Goal: Transaction & Acquisition: Purchase product/service

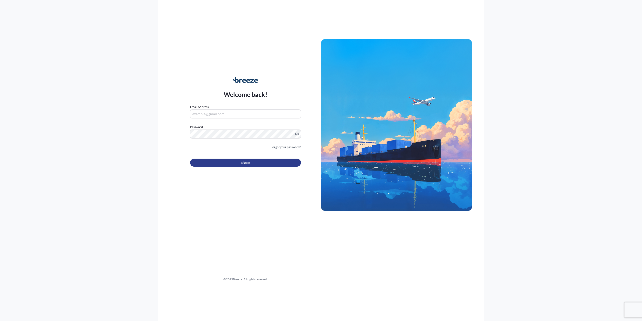
type input "[PERSON_NAME][EMAIL_ADDRESS][DOMAIN_NAME]"
click at [231, 162] on button "Sign In" at bounding box center [245, 163] width 111 height 8
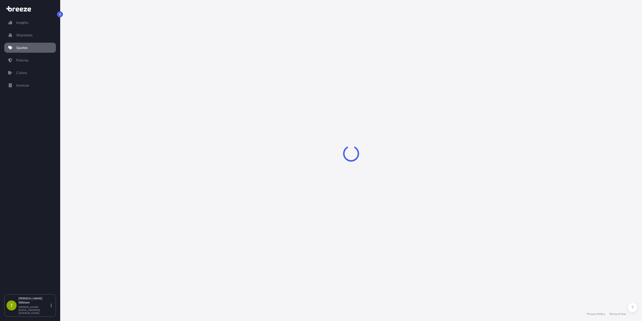
select select "Sea"
select select "Road"
select select "1"
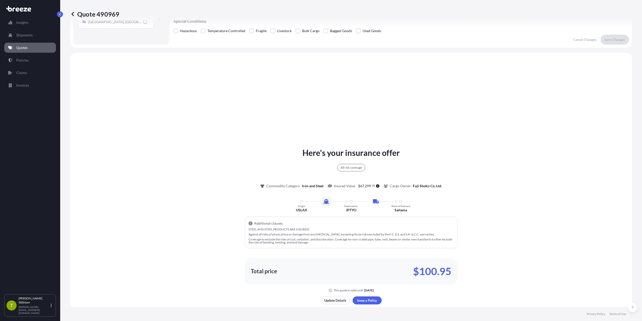
scroll to position [182, 0]
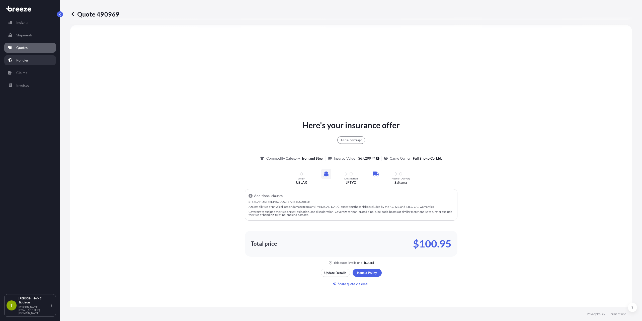
click at [25, 59] on p "Policies" at bounding box center [22, 60] width 12 height 5
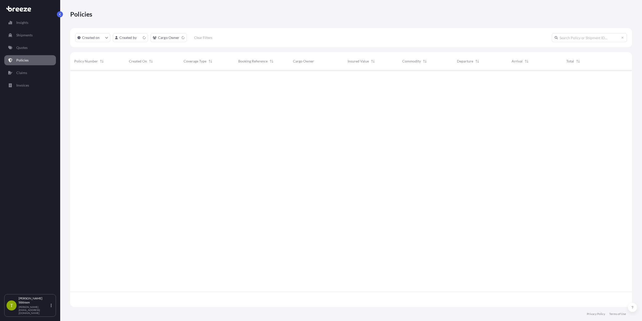
scroll to position [236, 558]
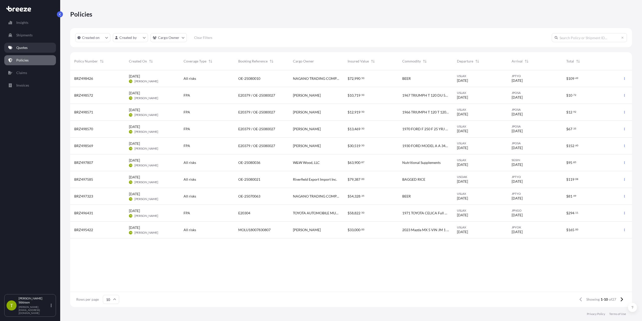
click at [33, 48] on link "Quotes" at bounding box center [30, 48] width 52 height 10
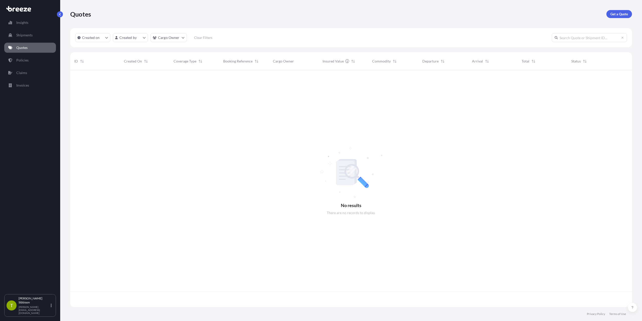
scroll to position [236, 558]
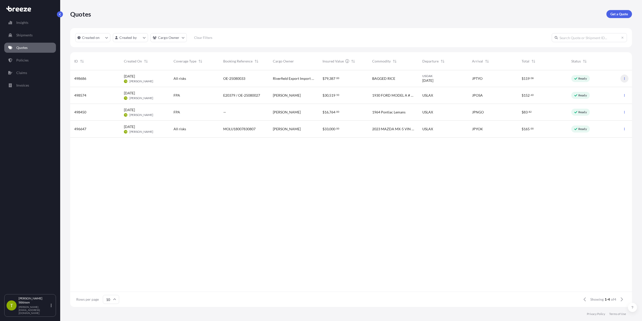
click at [626, 80] on button "button" at bounding box center [625, 79] width 8 height 8
click at [345, 76] on div "$ 79 , 387 . 00" at bounding box center [344, 78] width 42 height 5
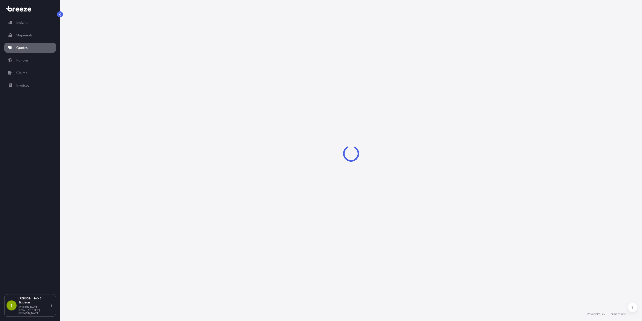
select select "Sea"
select select "2"
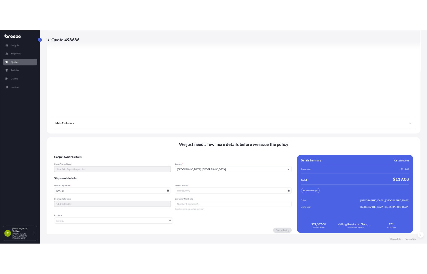
scroll to position [590, 0]
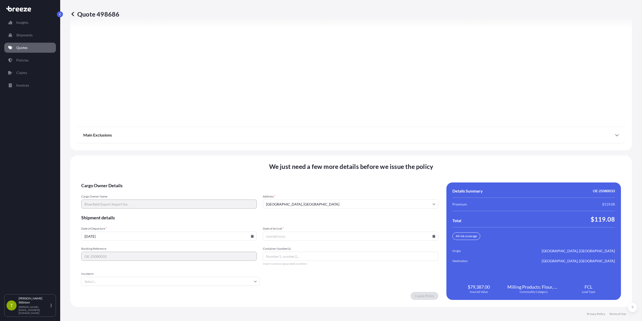
click at [116, 237] on input "[DATE]" at bounding box center [169, 236] width 176 height 9
click at [251, 236] on icon at bounding box center [252, 236] width 3 height 3
click at [200, 153] on button at bounding box center [203, 152] width 8 height 8
click at [168, 183] on button "11" at bounding box center [169, 182] width 8 height 8
type input "[DATE]"
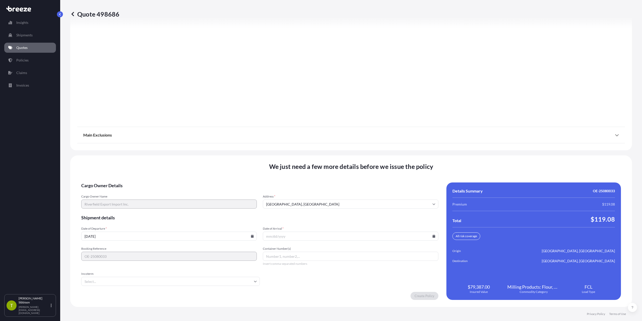
click at [298, 237] on input "Date of Arrival *" at bounding box center [351, 236] width 176 height 9
click at [433, 237] on icon at bounding box center [434, 236] width 3 height 3
click at [327, 199] on button "23" at bounding box center [326, 201] width 8 height 8
type input "[DATE]"
click at [301, 258] on input "Container Number(s)" at bounding box center [351, 256] width 176 height 9
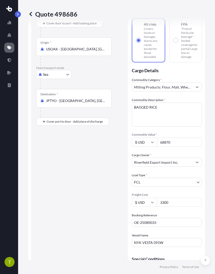
scroll to position [0, 0]
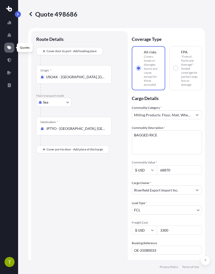
click at [10, 51] on div at bounding box center [9, 133] width 10 height 241
click at [9, 49] on icon at bounding box center [9, 48] width 4 height 4
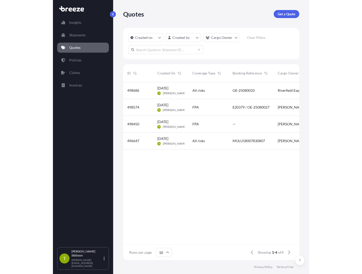
scroll to position [189, 278]
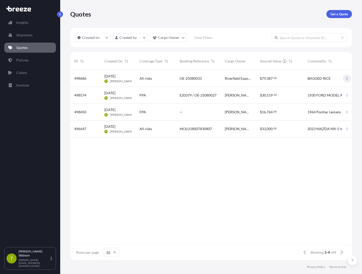
click at [347, 81] on button "button" at bounding box center [347, 79] width 8 height 8
click at [177, 79] on div "OE-25080033" at bounding box center [198, 78] width 45 height 17
select select "Sea"
select select "2"
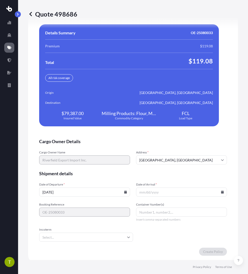
scroll to position [1093, 0]
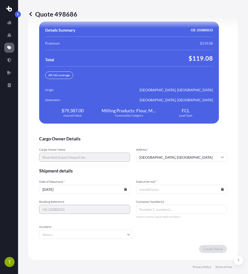
click at [171, 208] on input "Container Number(s)" at bounding box center [181, 209] width 91 height 9
paste input "GCXU5199773"
click at [189, 208] on input "GCXU5199773," at bounding box center [181, 209] width 91 height 9
paste input "ONEU0564481"
click at [192, 212] on input "GCXU5199773, ONEU0564481" at bounding box center [181, 209] width 91 height 9
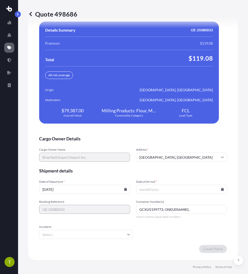
paste input "TCLU6313926"
type input "GCXU5199773, ONEU0564481, TCLU6313926"
click at [175, 192] on input "Date of Arrival *" at bounding box center [181, 189] width 91 height 9
click at [222, 190] on input "Date of Arrival *" at bounding box center [181, 189] width 91 height 9
click at [169, 188] on input "Date of Arrival *" at bounding box center [181, 189] width 91 height 9
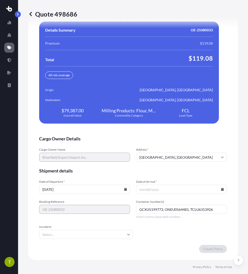
click at [221, 189] on icon at bounding box center [222, 189] width 3 height 3
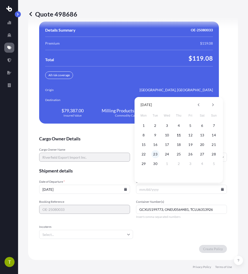
click at [153, 155] on button "23" at bounding box center [155, 154] width 8 height 8
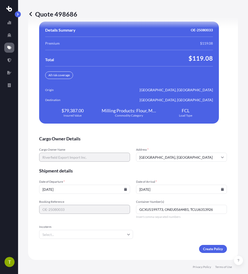
type input "[DATE]"
click at [124, 189] on icon at bounding box center [125, 189] width 3 height 3
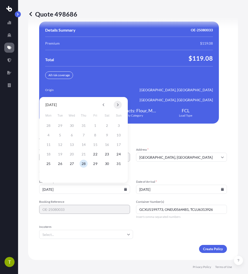
click at [119, 106] on button at bounding box center [118, 105] width 8 height 8
click at [84, 136] on button "11" at bounding box center [84, 135] width 8 height 8
type input "[DATE]"
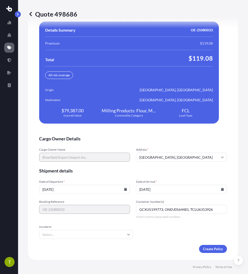
click at [127, 236] on icon at bounding box center [128, 234] width 3 height 3
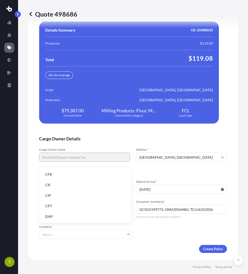
click at [85, 183] on li "CIF" at bounding box center [85, 185] width 88 height 10
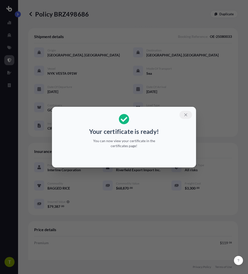
click at [186, 114] on icon "button" at bounding box center [185, 114] width 3 height 3
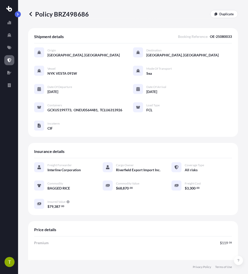
drag, startPoint x: 228, startPoint y: 94, endPoint x: 238, endPoint y: 93, distance: 9.6
click at [229, 94] on div "Shipment details Booking Reference : OE-25080033 Origin [GEOGRAPHIC_DATA], [GEO…" at bounding box center [133, 82] width 210 height 109
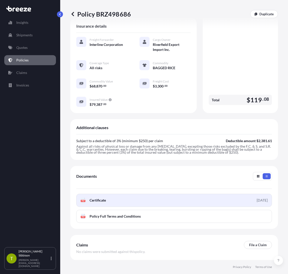
scroll to position [150, 0]
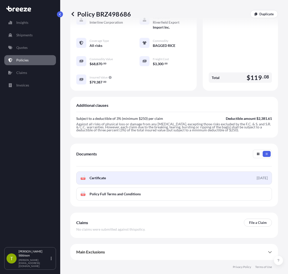
click at [143, 179] on link "PDF Certificate [DATE]" at bounding box center [174, 178] width 196 height 13
